Goal: Navigation & Orientation: Find specific page/section

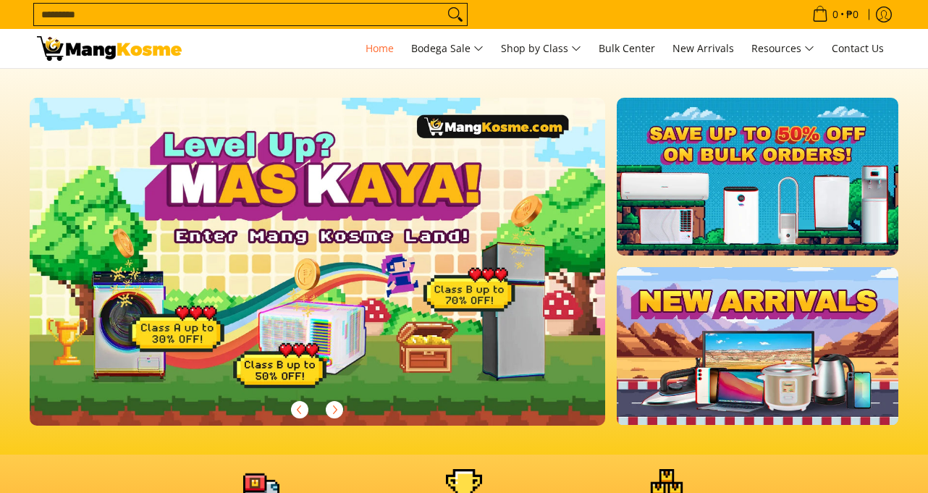
scroll to position [434, 0]
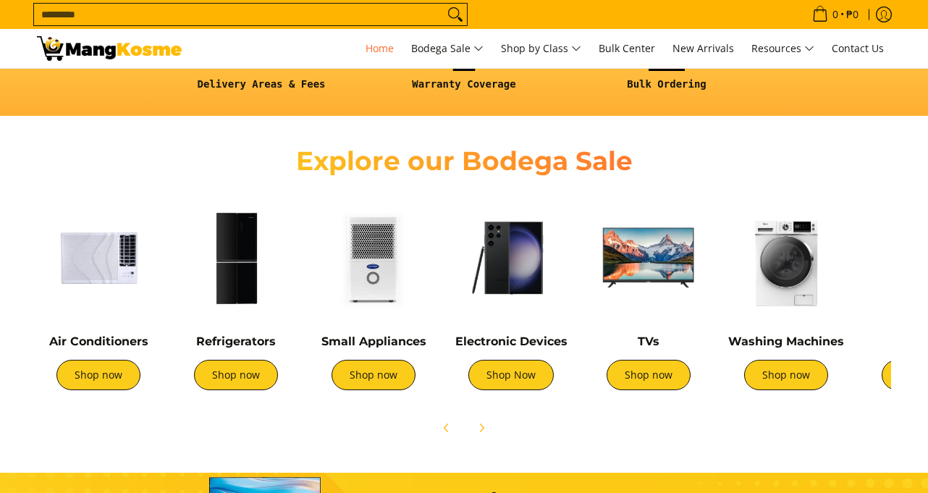
drag, startPoint x: 0, startPoint y: 0, endPoint x: 767, endPoint y: 286, distance: 818.9
click at [768, 286] on img at bounding box center [786, 257] width 123 height 123
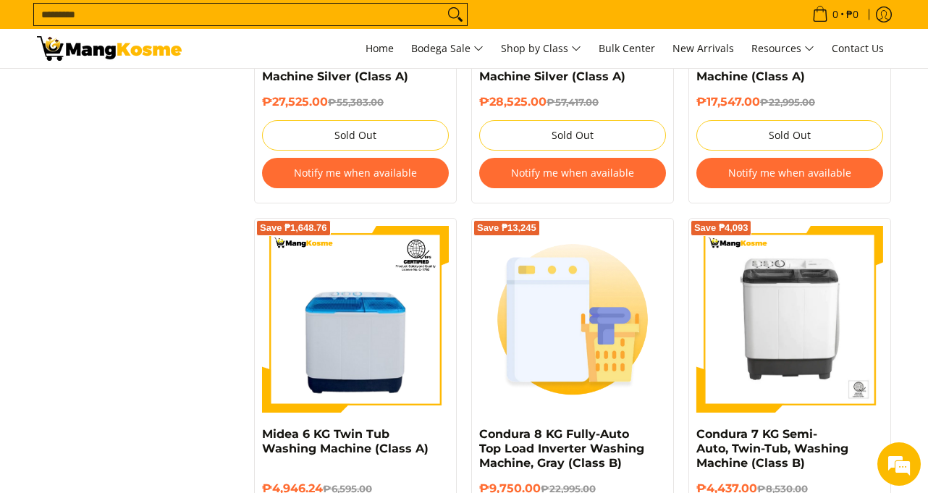
scroll to position [2968, 0]
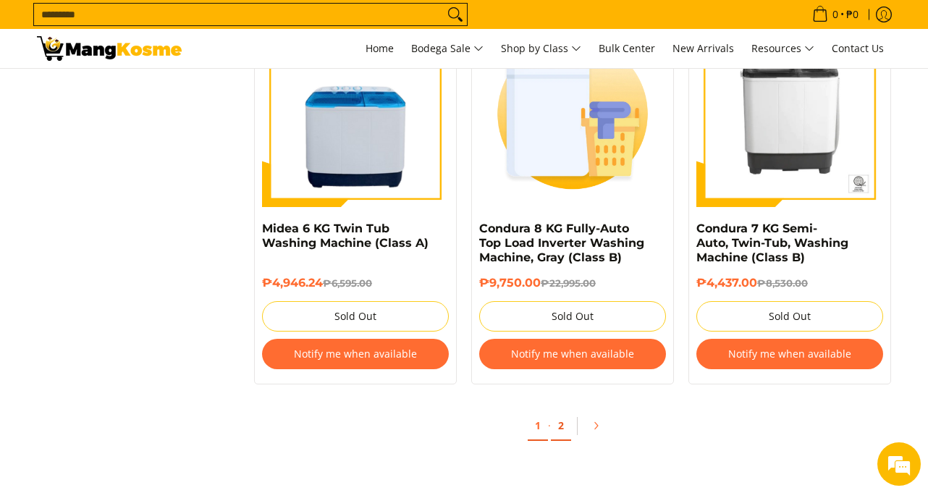
click at [559, 426] on link "2" at bounding box center [561, 426] width 20 height 30
